Goal: Information Seeking & Learning: Learn about a topic

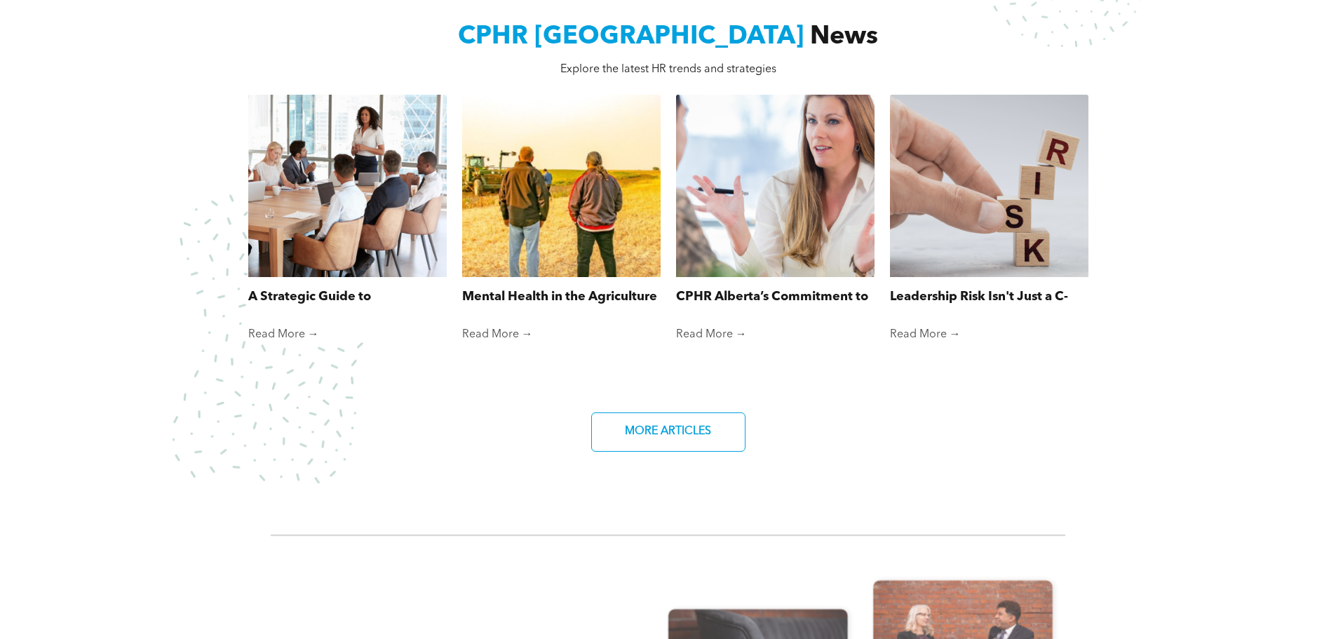
scroll to position [981, 0]
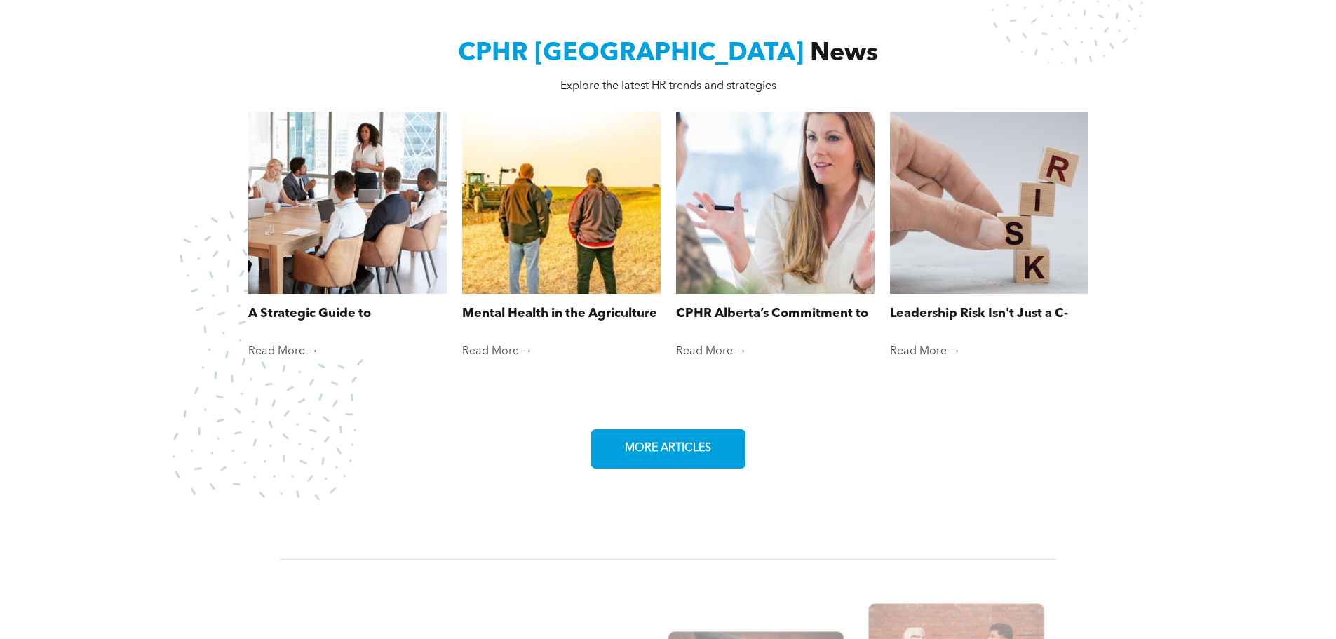
click at [718, 430] on link "MORE ARTICLES" at bounding box center [668, 448] width 154 height 39
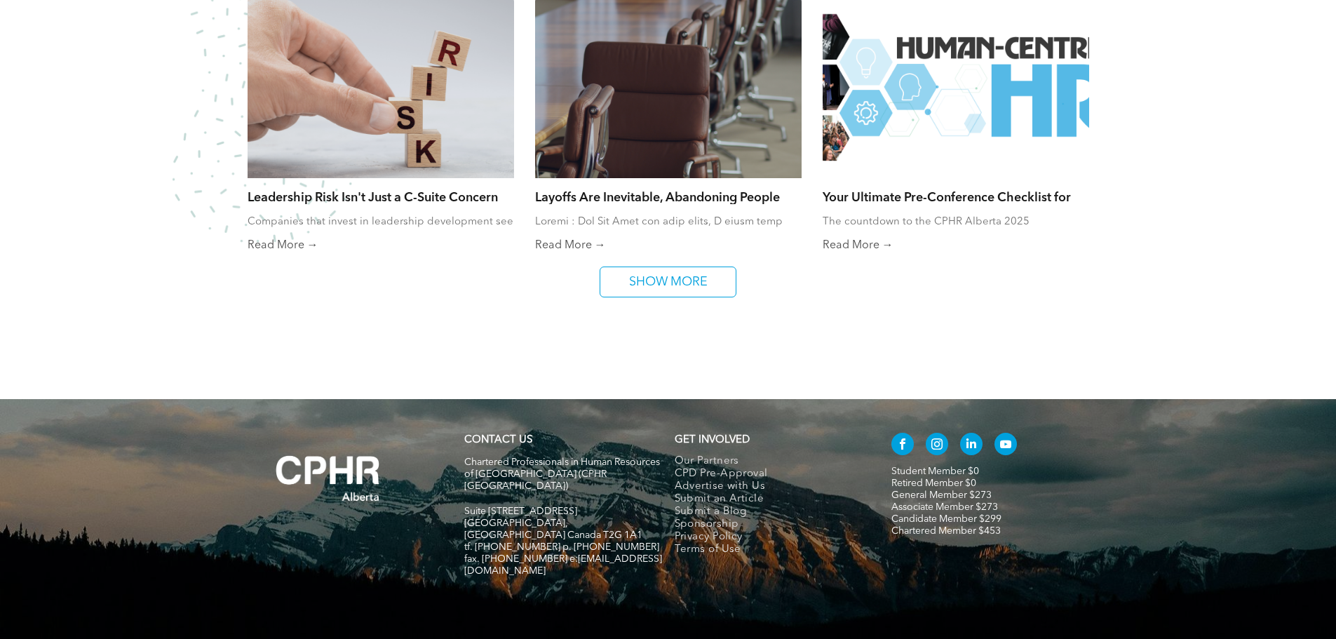
scroll to position [1052, 0]
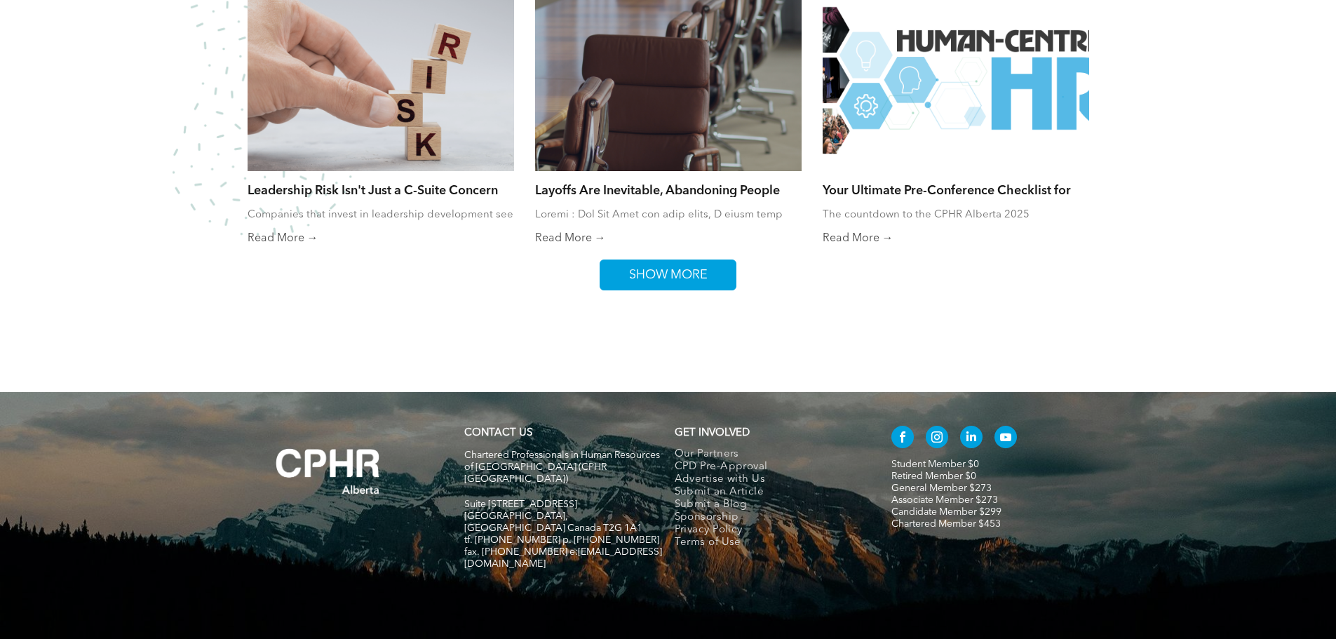
click at [726, 278] on link "SHOW MORE" at bounding box center [667, 274] width 137 height 31
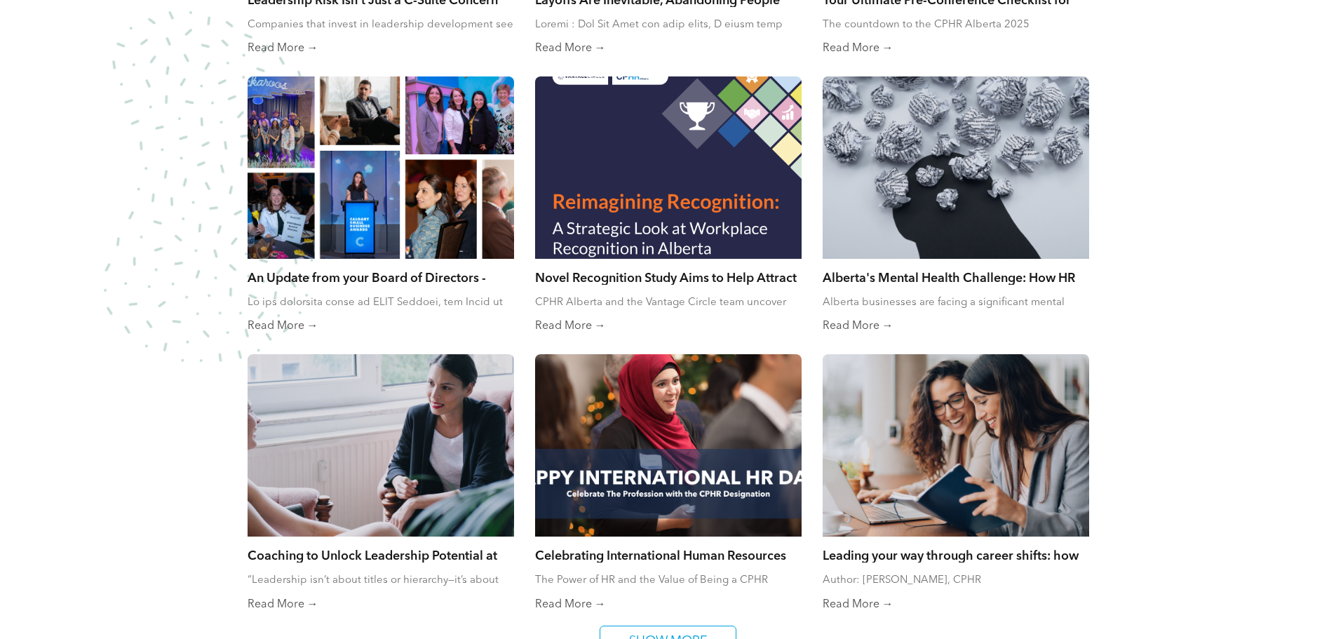
scroll to position [1262, 0]
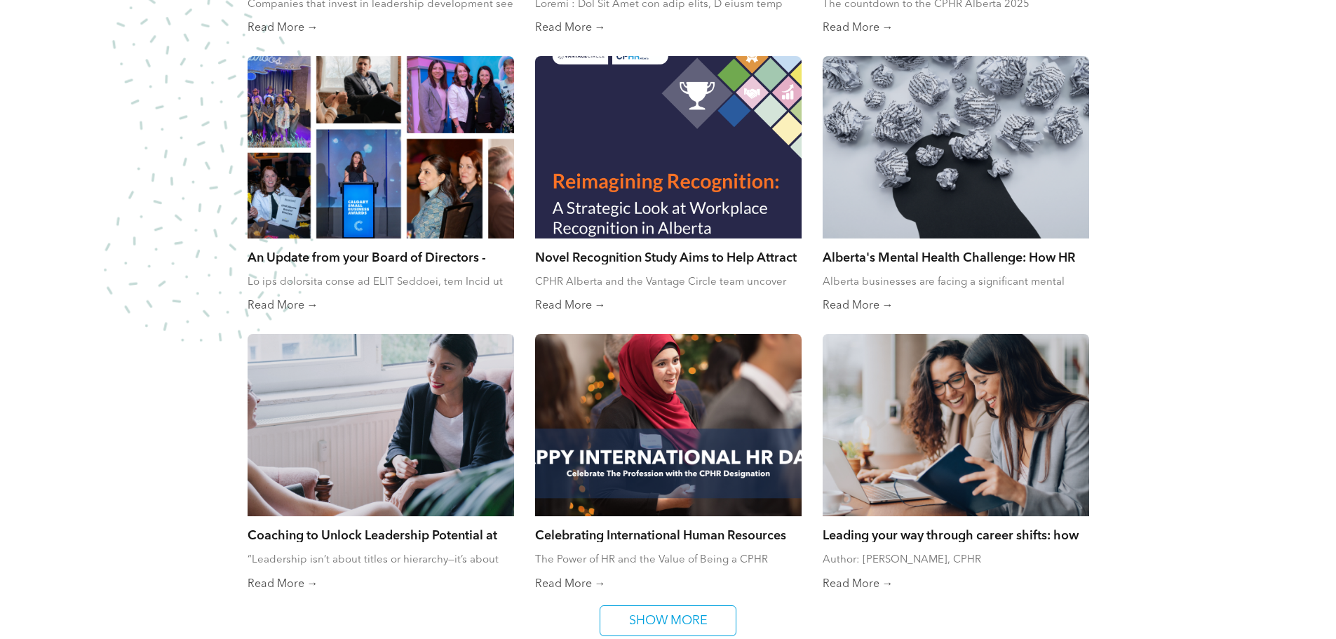
click at [345, 203] on div at bounding box center [380, 147] width 283 height 193
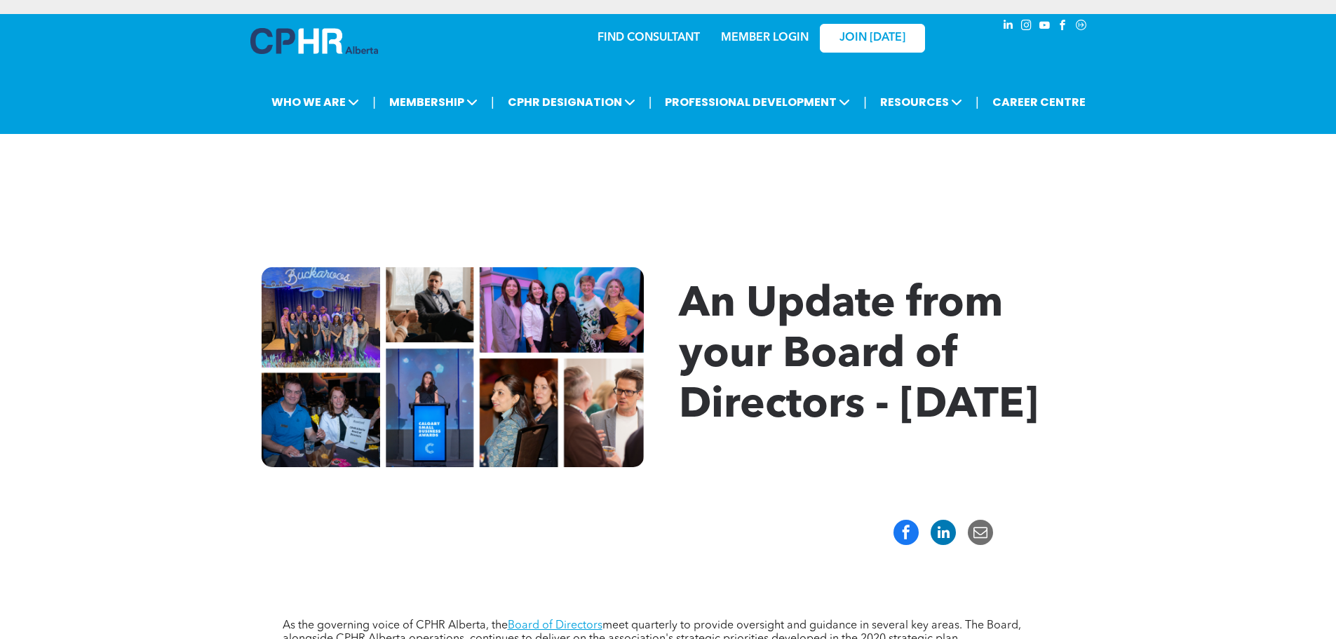
click at [539, 289] on img at bounding box center [452, 367] width 382 height 200
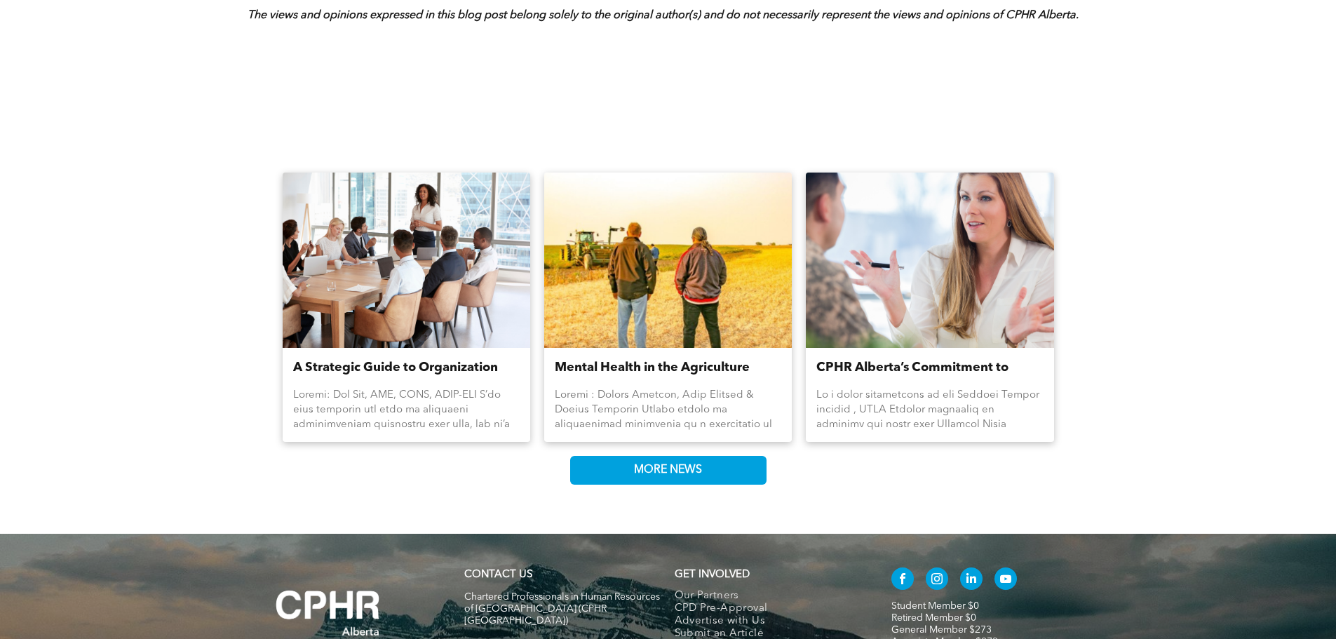
scroll to position [1192, 0]
